Goal: Information Seeking & Learning: Learn about a topic

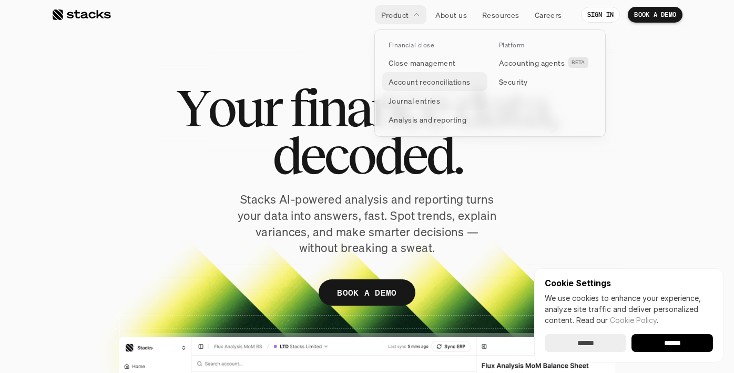
click at [405, 82] on p "Account reconciliations" at bounding box center [430, 81] width 82 height 11
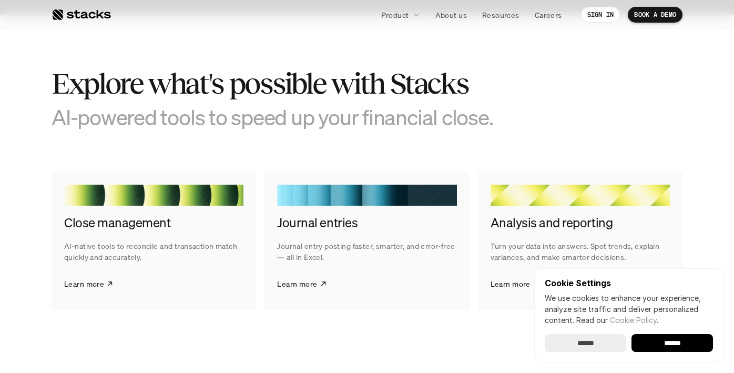
scroll to position [1985, 0]
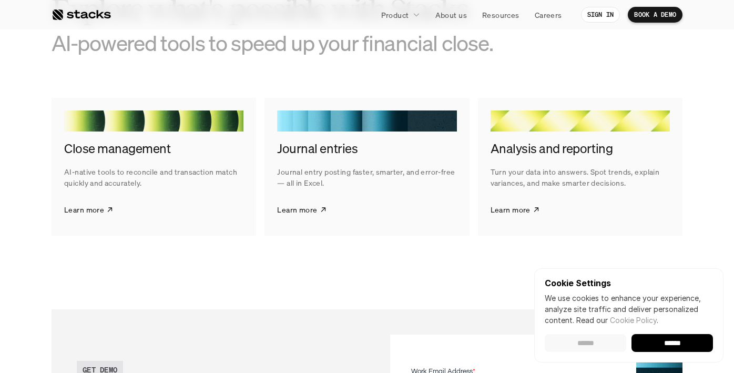
click at [582, 347] on input "******" at bounding box center [586, 343] width 82 height 18
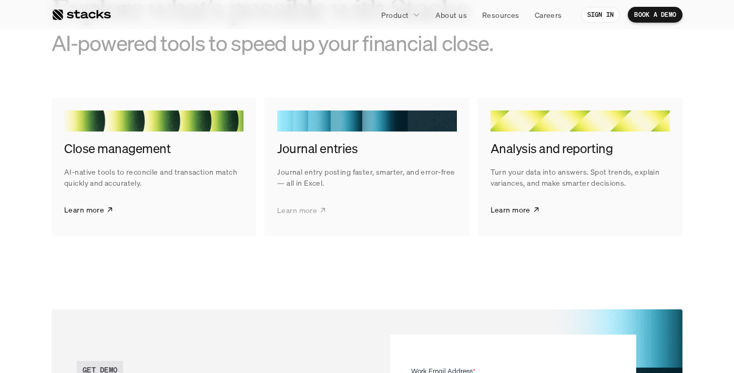
click at [299, 211] on p "Learn more" at bounding box center [297, 209] width 40 height 11
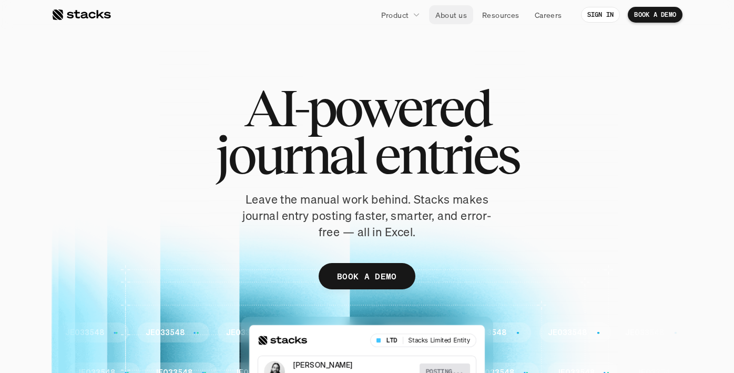
click at [454, 12] on p "About us" at bounding box center [451, 14] width 32 height 11
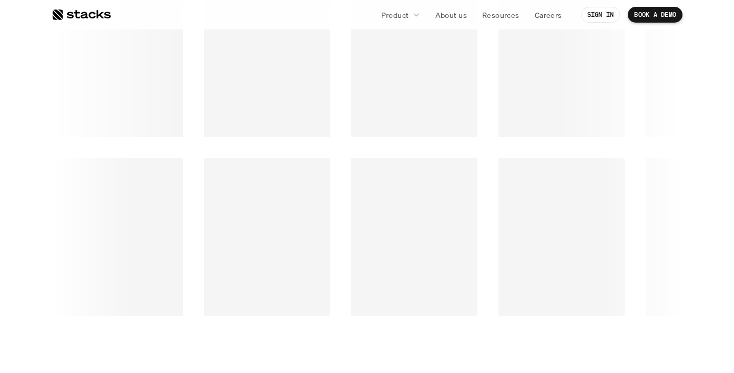
scroll to position [1868, 0]
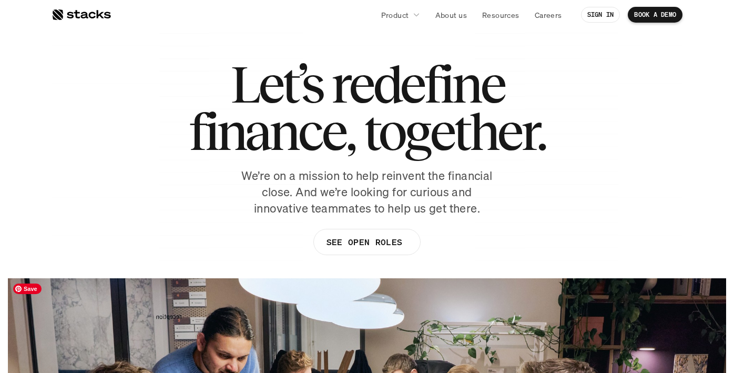
scroll to position [11, 0]
